Goal: Navigation & Orientation: Find specific page/section

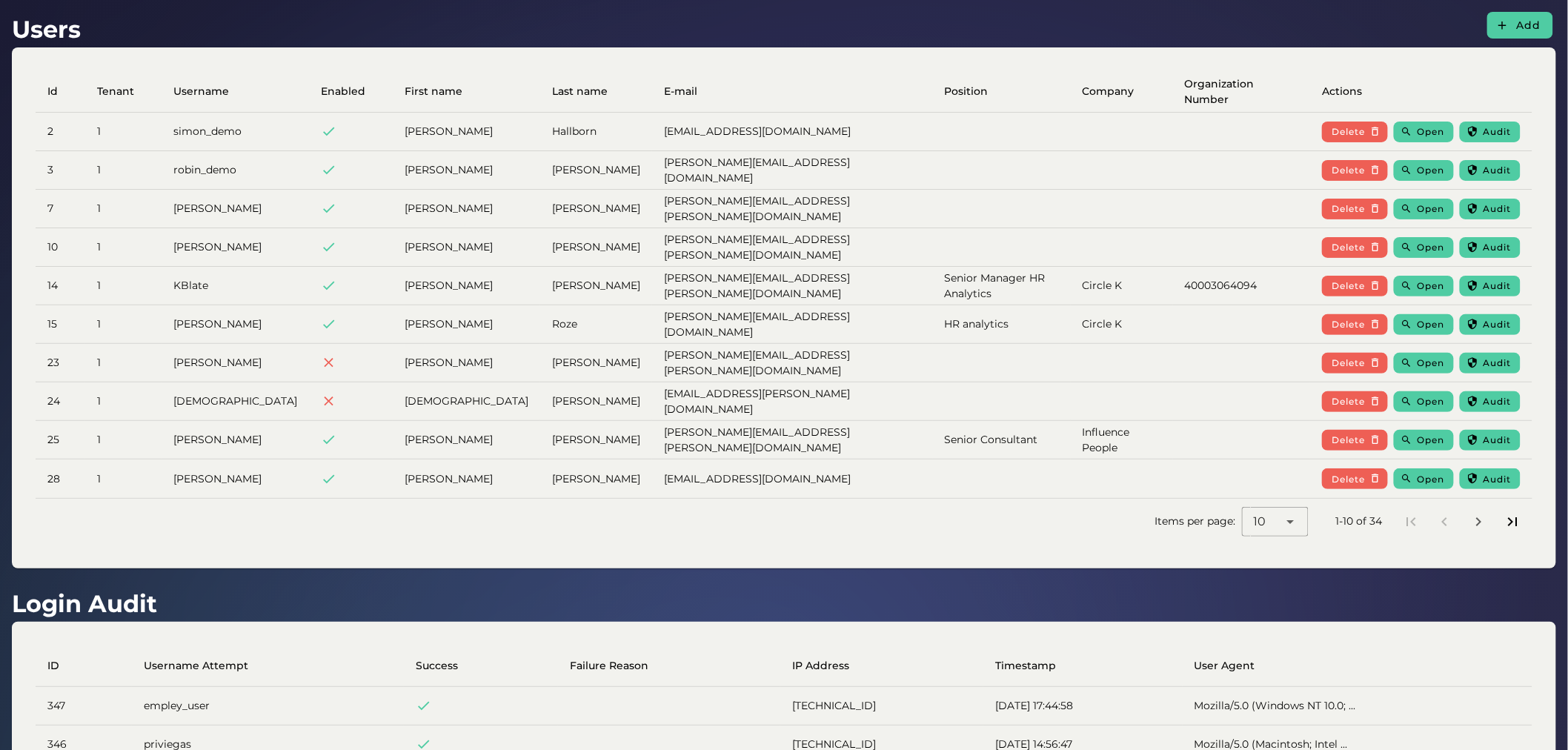
click at [1516, 522] on icon "Last page" at bounding box center [1512, 522] width 18 height 18
